Goal: Information Seeking & Learning: Learn about a topic

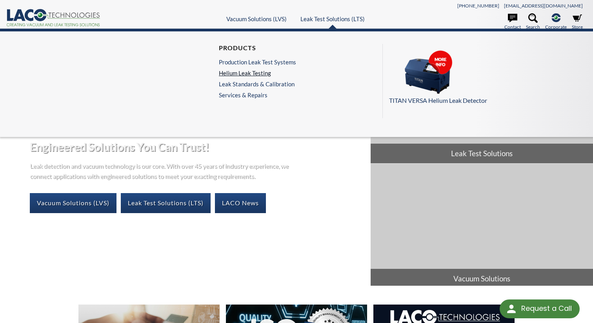
click at [262, 71] on link "Helium Leak Testing" at bounding box center [257, 72] width 77 height 7
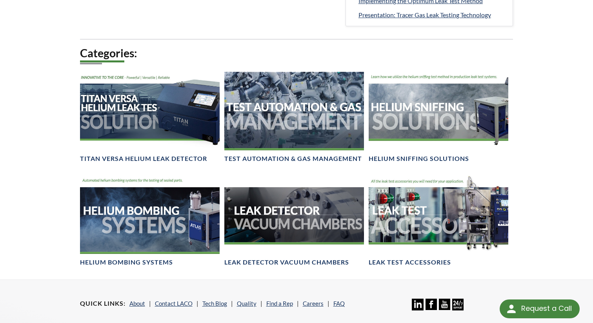
scroll to position [507, 0]
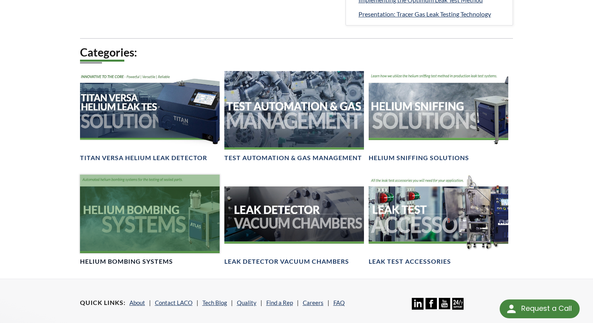
click at [173, 207] on div at bounding box center [150, 213] width 140 height 78
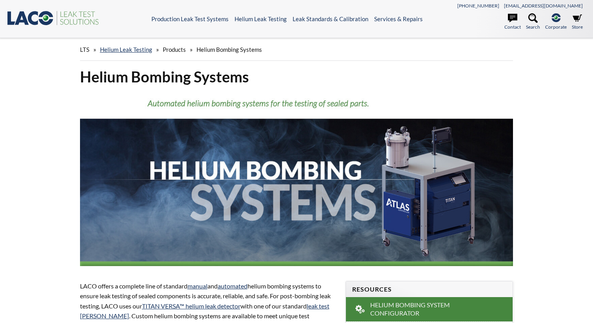
select select "Language Translate Widget"
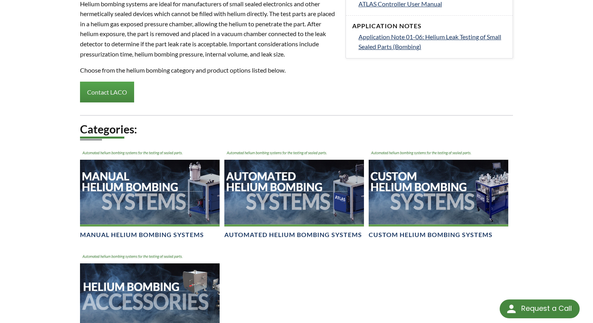
scroll to position [400, 0]
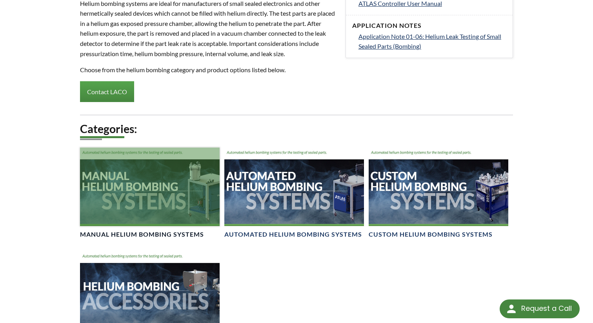
click at [165, 194] on div at bounding box center [150, 186] width 140 height 78
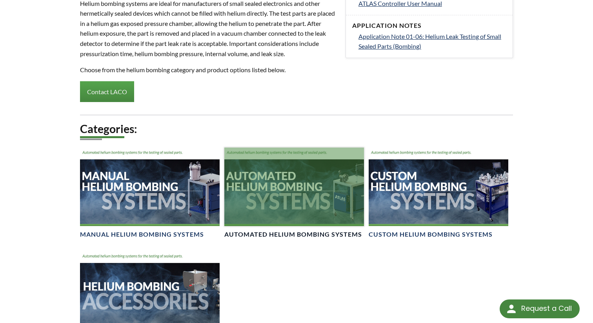
click at [282, 178] on div at bounding box center [294, 186] width 140 height 78
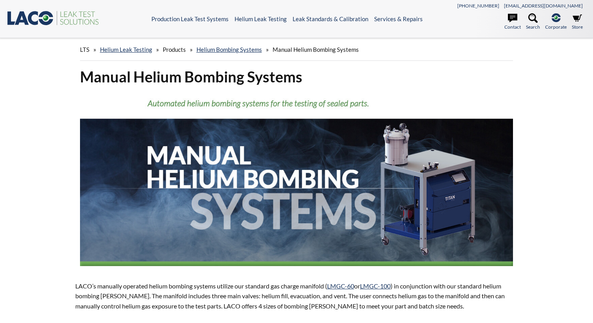
select select "Language Translate Widget"
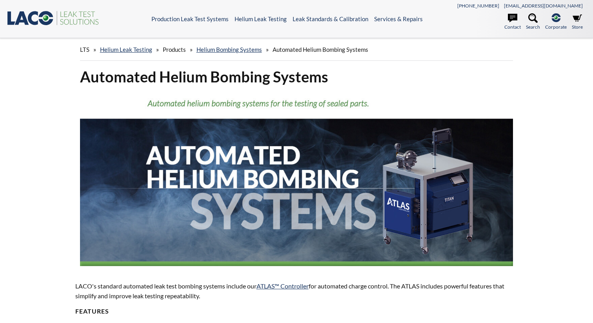
select select "Language Translate Widget"
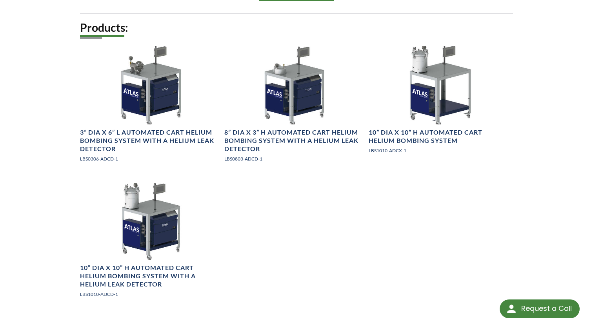
scroll to position [982, 0]
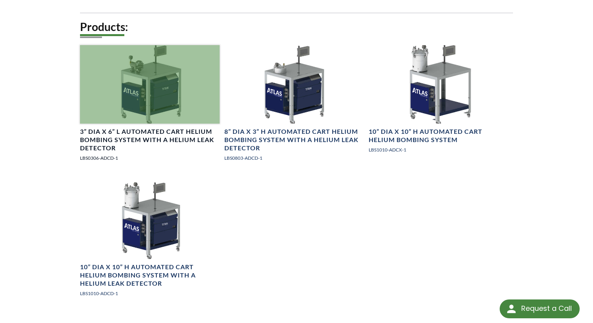
click at [157, 102] on div at bounding box center [150, 84] width 140 height 78
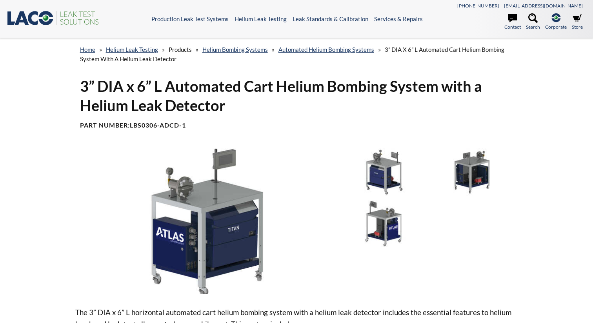
select select "Language Translate Widget"
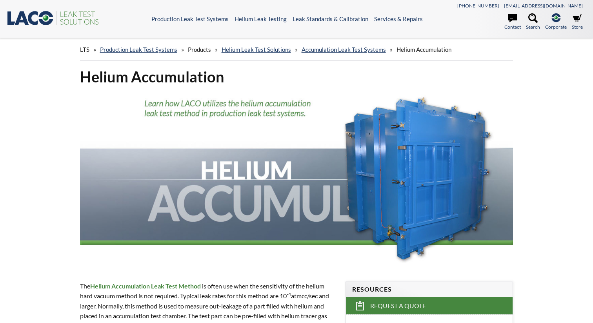
select select "Language Translate Widget"
